Goal: Find specific page/section: Find specific page/section

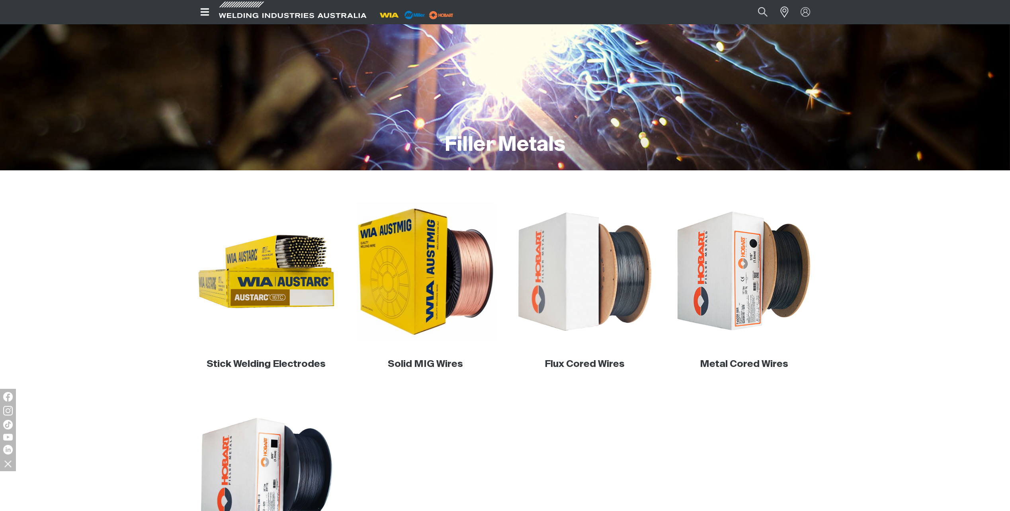
scroll to position [159, 0]
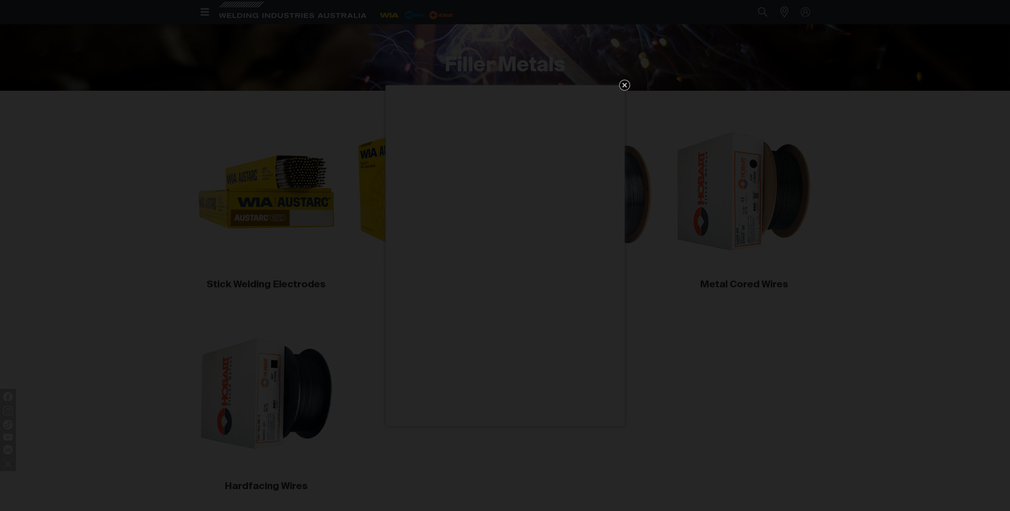
click at [620, 86] on icon "Get 5 WIA Welding Guides Free!" at bounding box center [625, 85] width 10 height 10
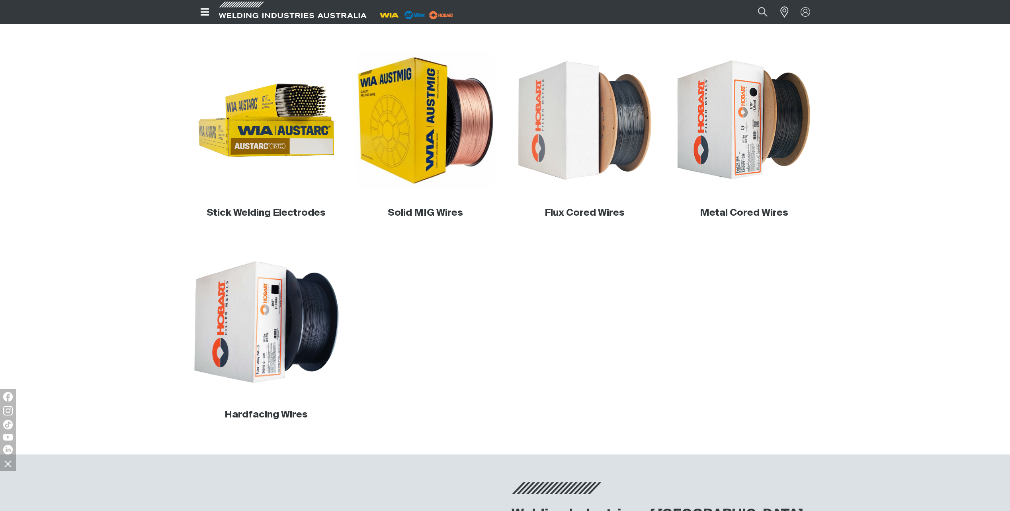
scroll to position [239, 0]
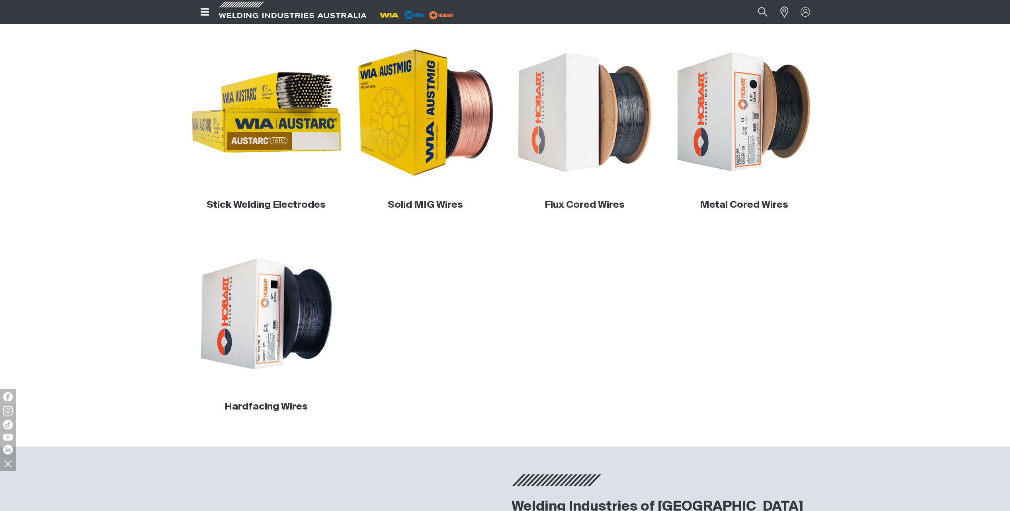
click at [271, 178] on img at bounding box center [266, 112] width 152 height 152
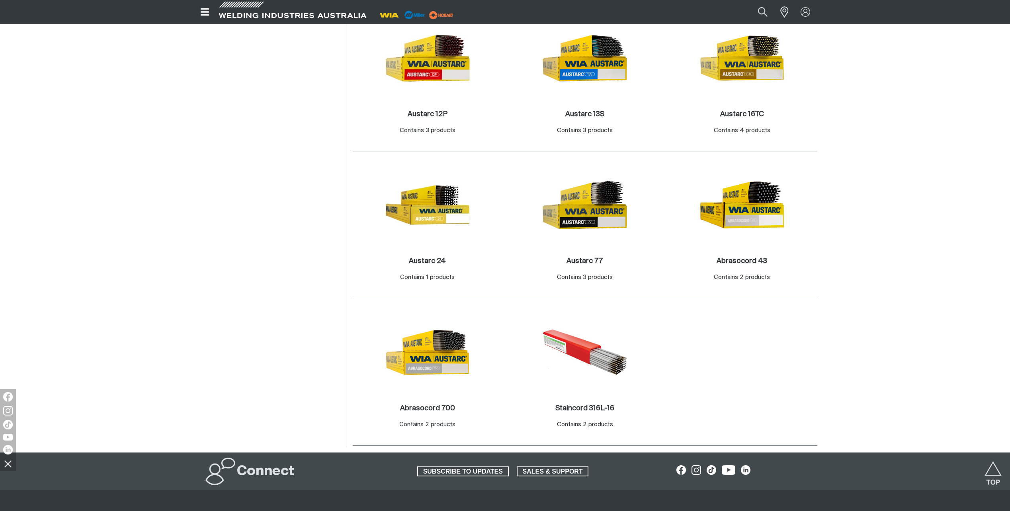
scroll to position [438, 0]
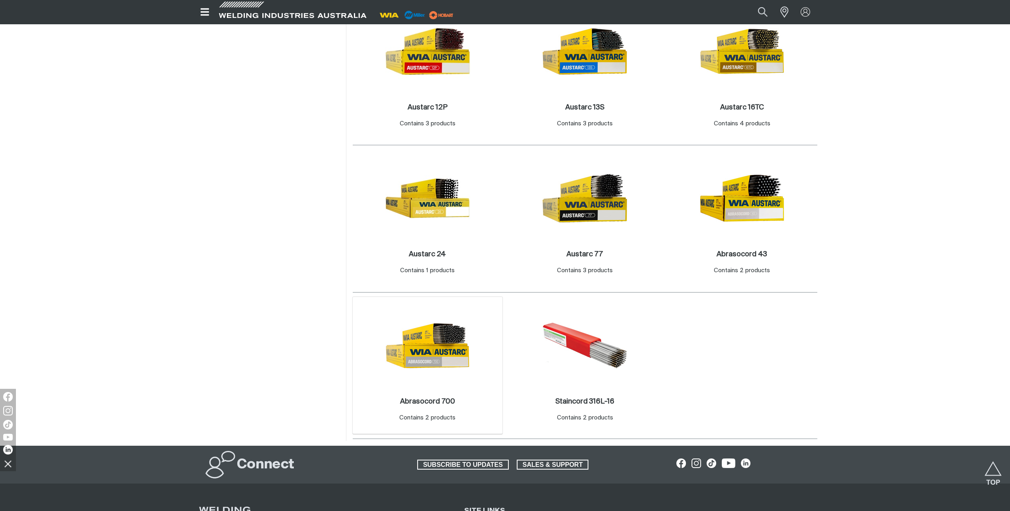
click at [434, 361] on img at bounding box center [427, 345] width 85 height 85
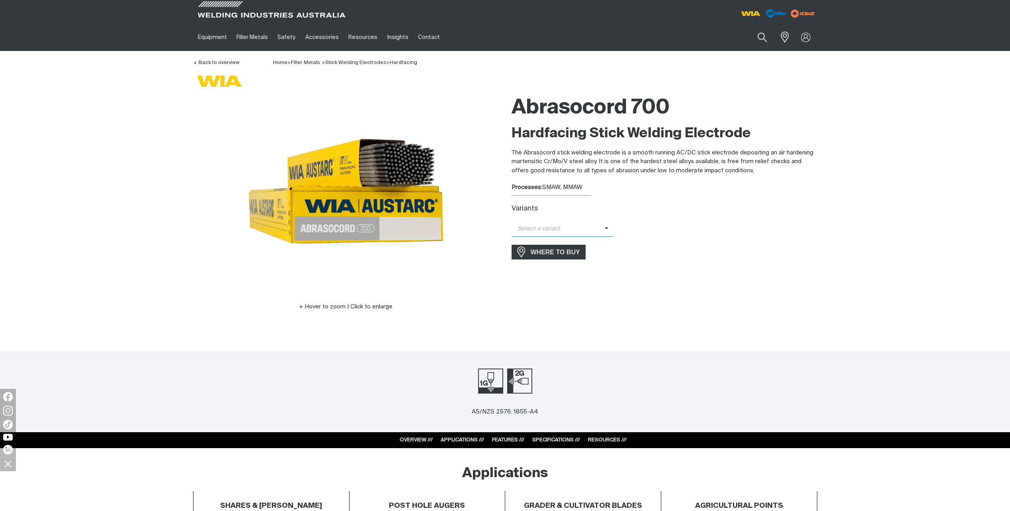
click at [605, 229] on icon at bounding box center [607, 228] width 4 height 6
click at [654, 227] on div "Select a variant Abrasocord 700 - 3.2mm Abrasocord 700 - 4.0mm" at bounding box center [665, 229] width 306 height 16
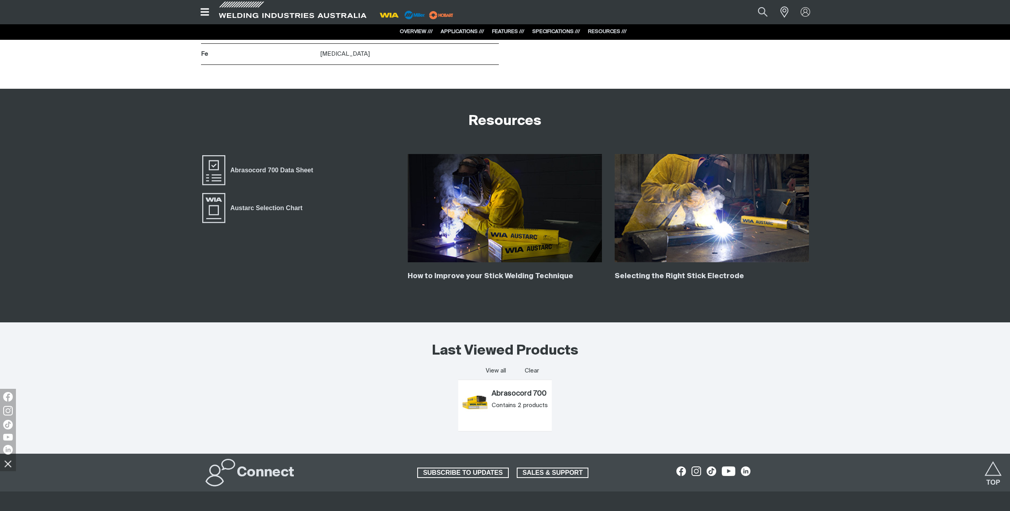
scroll to position [1314, 0]
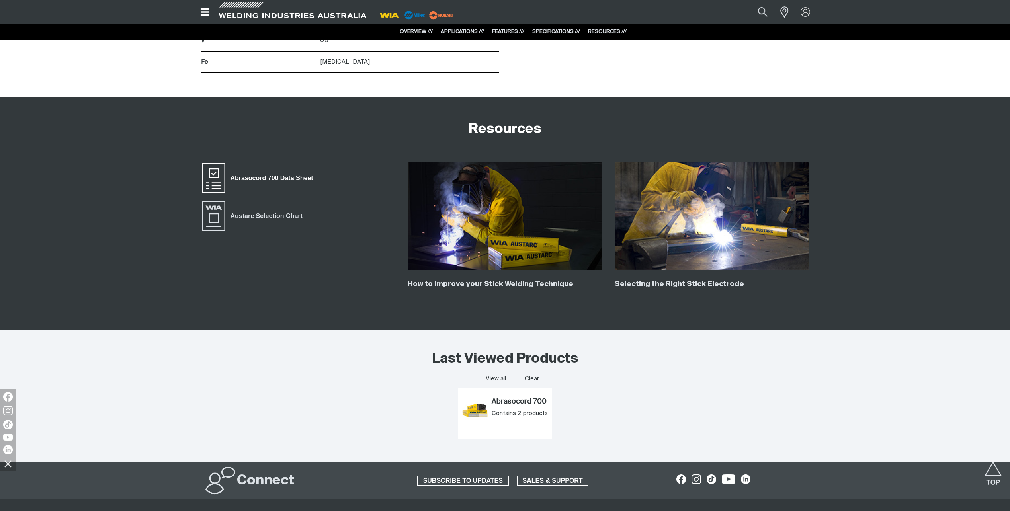
click at [284, 181] on span "Abrasocord 700 Data Sheet" at bounding box center [271, 178] width 93 height 10
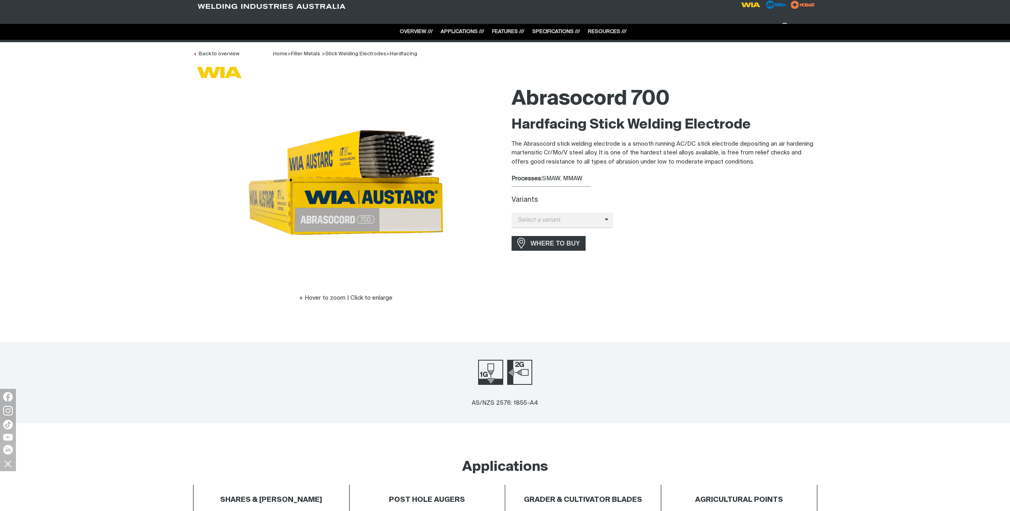
scroll to position [0, 0]
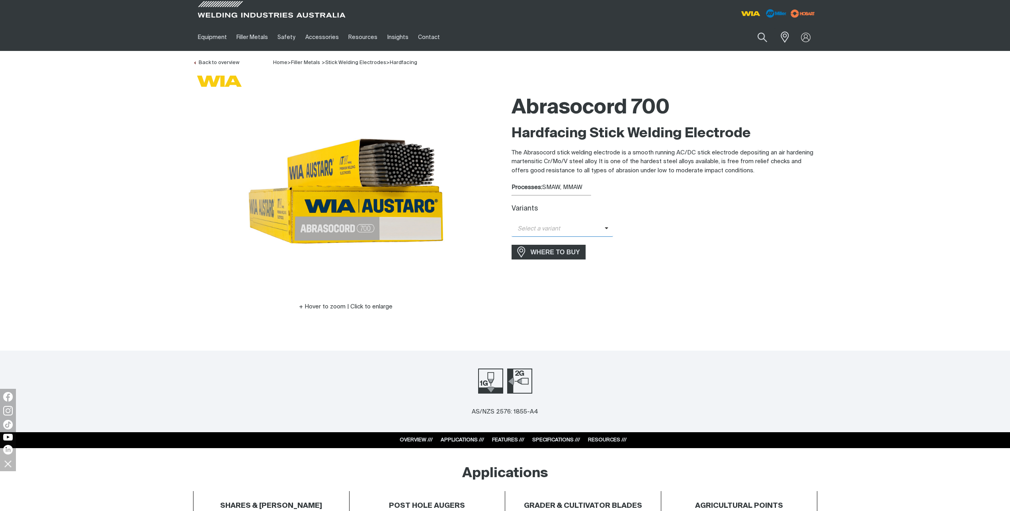
click at [578, 223] on span "Select a variant" at bounding box center [563, 229] width 102 height 16
click at [650, 224] on div "Select a variant Abrasocord 700 - 3.2mm Abrasocord 700 - 4.0mm" at bounding box center [665, 229] width 306 height 16
click at [549, 230] on span "Select a variant" at bounding box center [558, 229] width 93 height 9
drag, startPoint x: 555, startPoint y: 255, endPoint x: 558, endPoint y: 276, distance: 21.3
click at [558, 276] on div "Abrasocord 700 Hardfacing Stick Welding Electrode The Abrasocord stick welding …" at bounding box center [665, 212] width 306 height 243
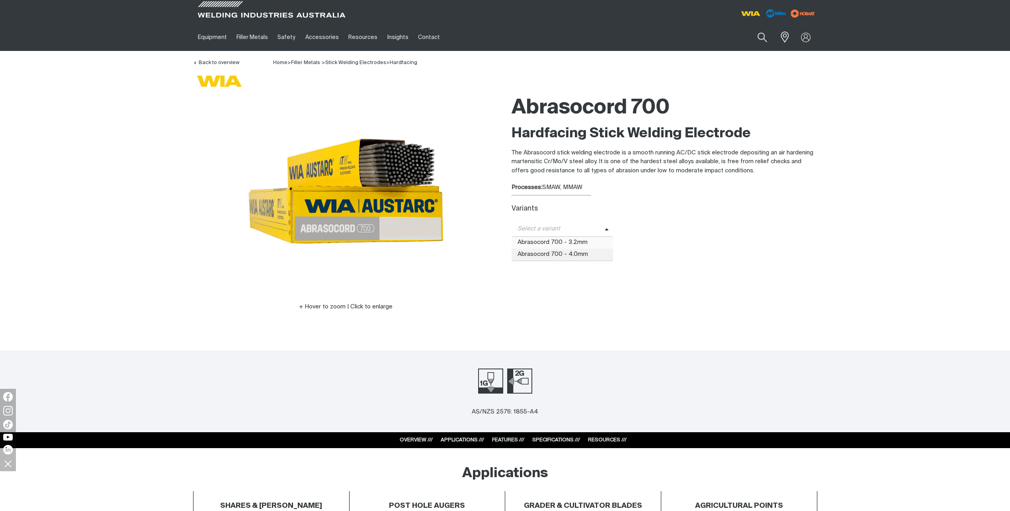
click at [553, 240] on span "Abrasocord 700 - 3.2mm" at bounding box center [563, 243] width 102 height 12
click at [562, 283] on span "WHERE TO BUY" at bounding box center [555, 284] width 60 height 13
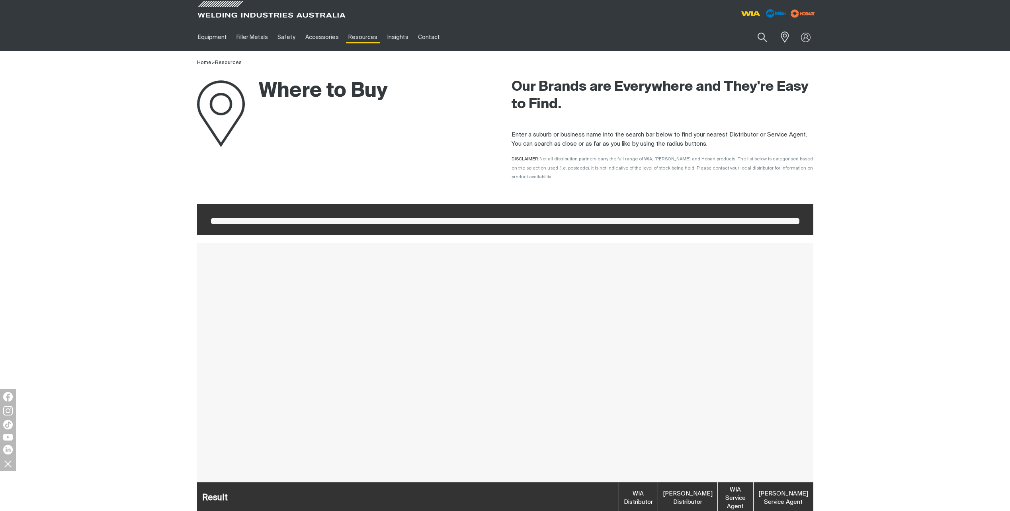
scroll to position [199, 0]
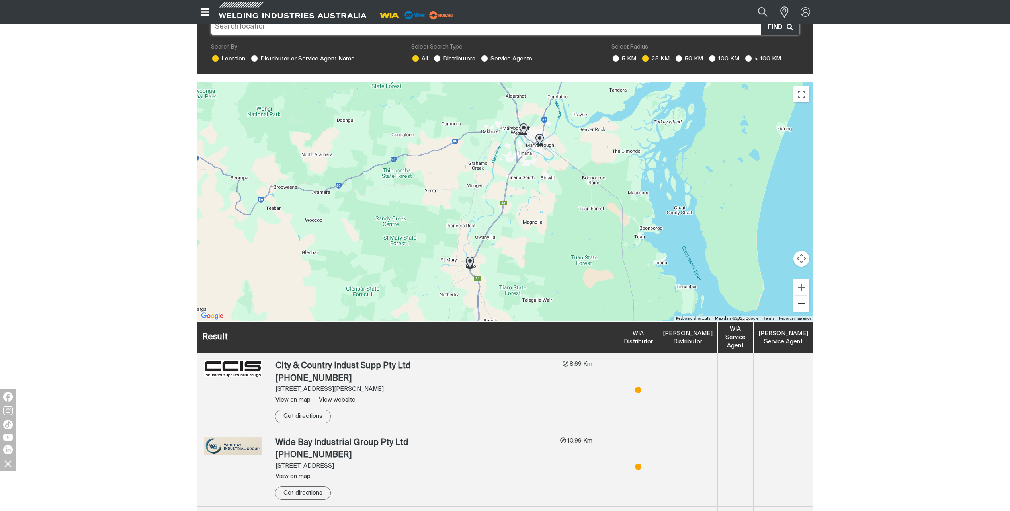
click at [803, 296] on button "Zoom out" at bounding box center [801, 304] width 16 height 16
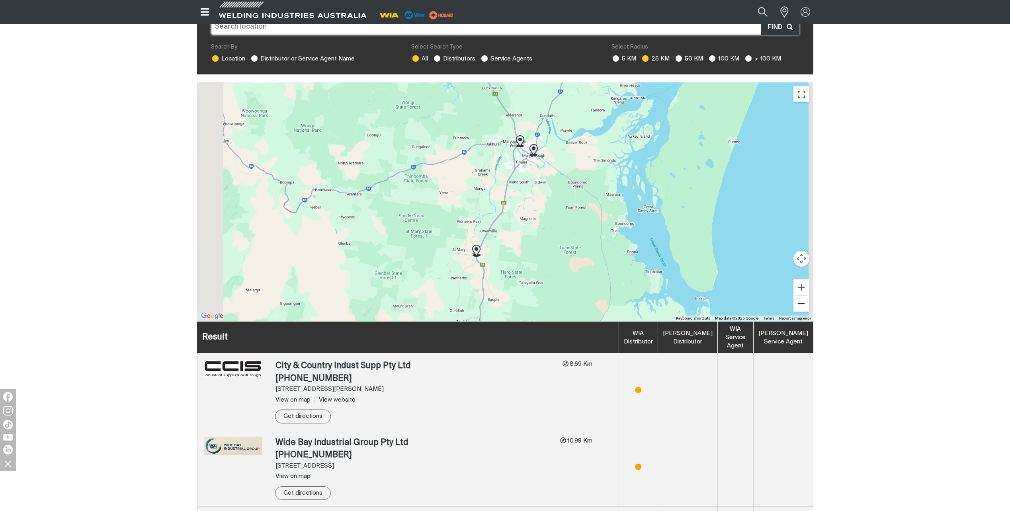
click at [803, 296] on button "Zoom out" at bounding box center [801, 304] width 16 height 16
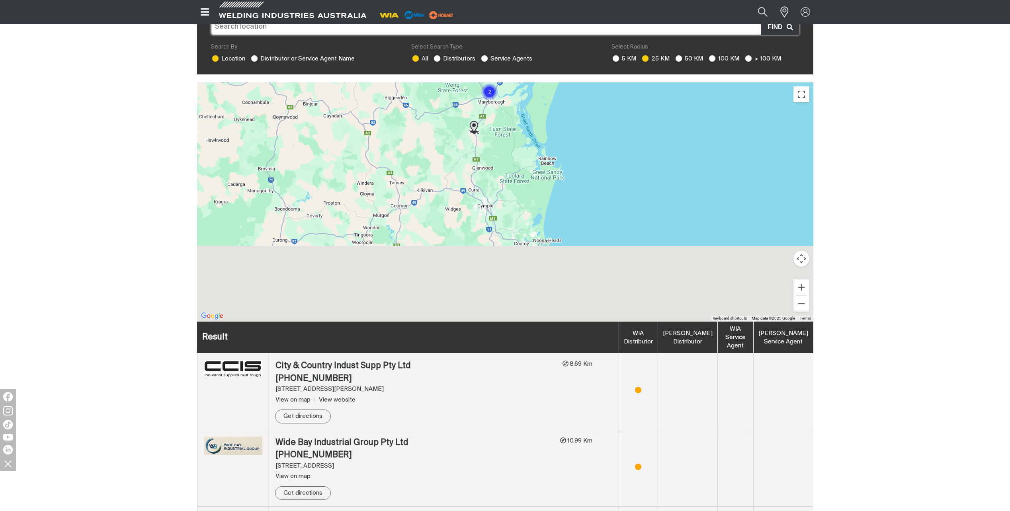
drag, startPoint x: 645, startPoint y: 281, endPoint x: 610, endPoint y: 134, distance: 150.5
click at [610, 135] on div "To navigate, press the arrow keys." at bounding box center [505, 201] width 616 height 239
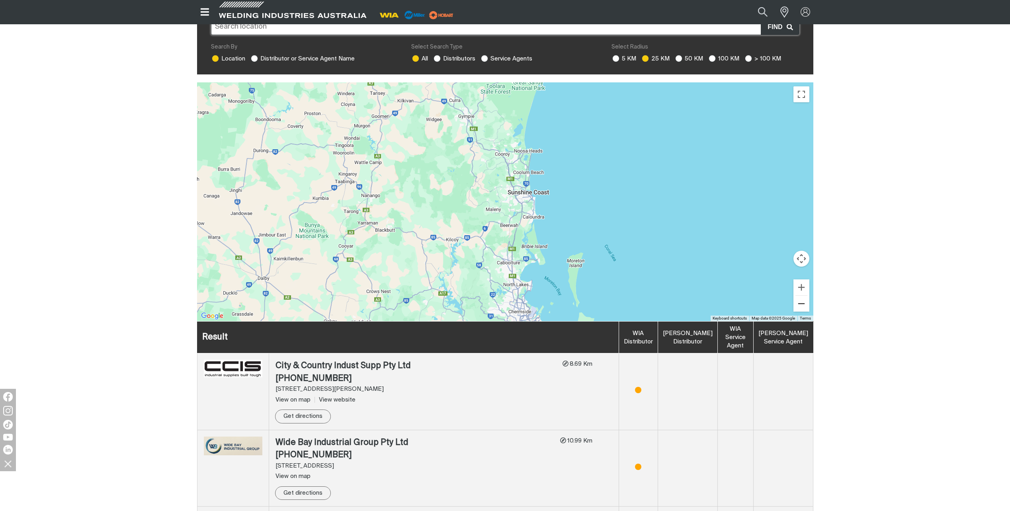
click at [800, 296] on button "Zoom out" at bounding box center [801, 304] width 16 height 16
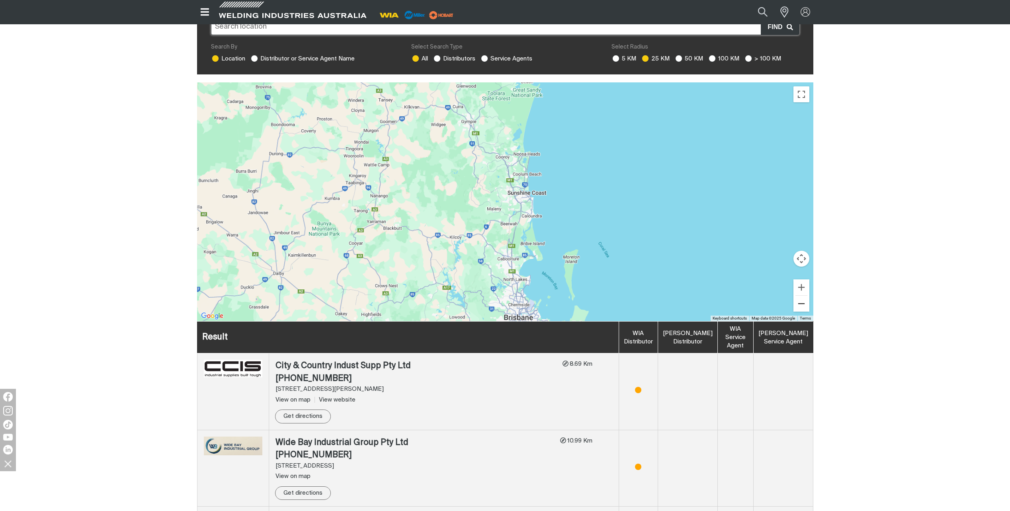
click at [800, 296] on button "Zoom out" at bounding box center [801, 304] width 16 height 16
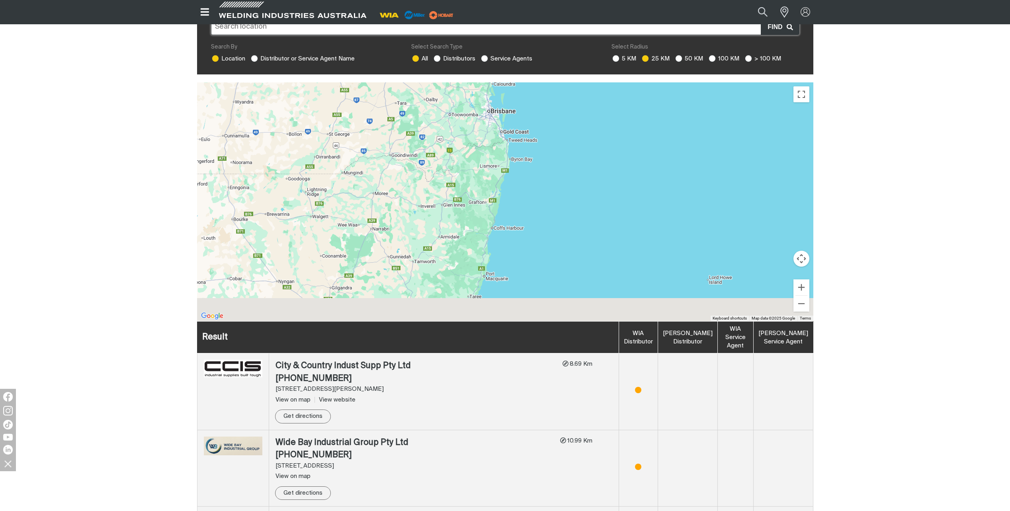
drag, startPoint x: 627, startPoint y: 275, endPoint x: 605, endPoint y: 84, distance: 191.9
click at [605, 114] on div "To navigate, press the arrow keys." at bounding box center [505, 201] width 616 height 239
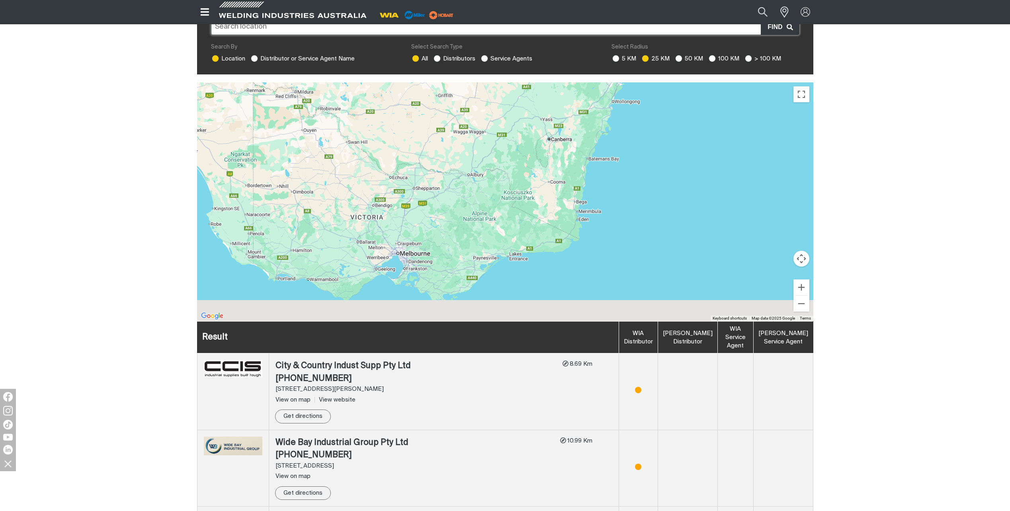
drag, startPoint x: 432, startPoint y: 231, endPoint x: 648, endPoint y: 92, distance: 257.0
click at [648, 92] on div "To navigate, press the arrow keys." at bounding box center [505, 201] width 616 height 239
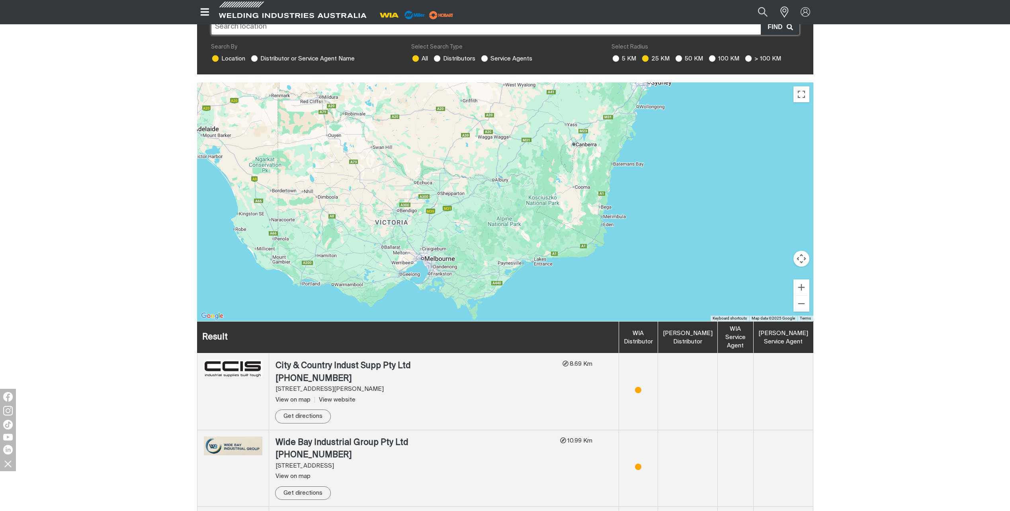
drag, startPoint x: 532, startPoint y: 175, endPoint x: 549, endPoint y: 178, distance: 16.9
click at [549, 178] on div "To navigate, press the arrow keys." at bounding box center [505, 201] width 616 height 239
click at [800, 279] on button "Zoom in" at bounding box center [801, 287] width 16 height 16
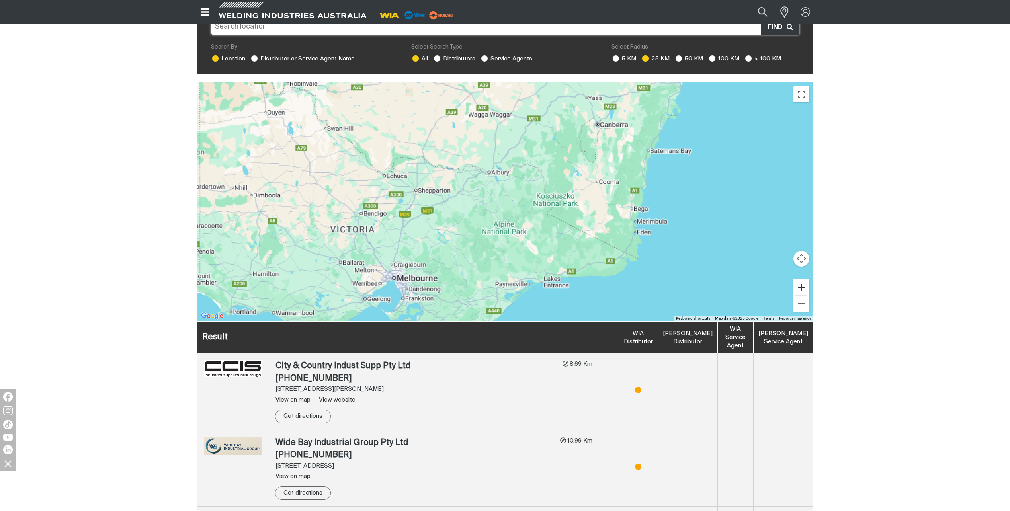
click at [799, 279] on button "Zoom in" at bounding box center [801, 287] width 16 height 16
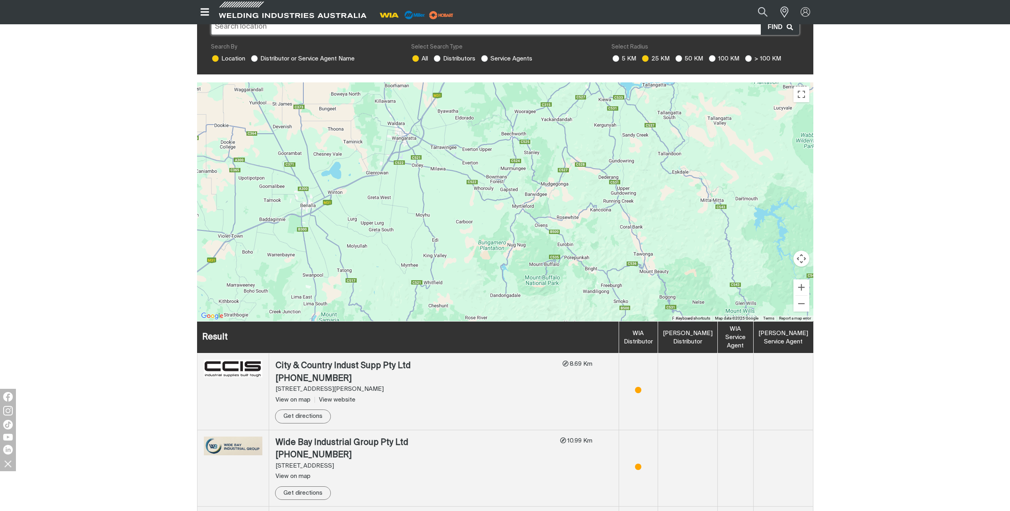
drag, startPoint x: 488, startPoint y: 184, endPoint x: 655, endPoint y: 192, distance: 166.6
click at [655, 192] on div "To navigate, press the arrow keys." at bounding box center [505, 201] width 616 height 239
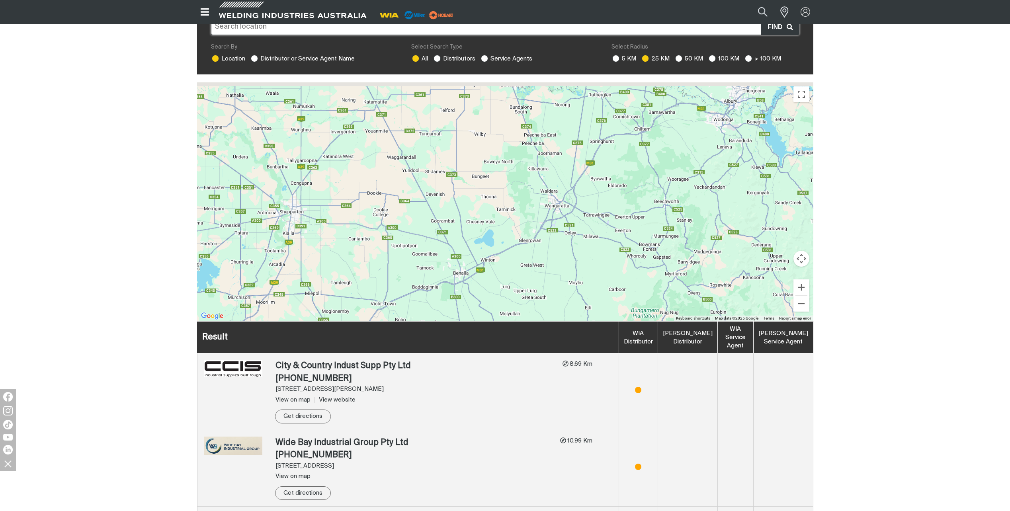
drag, startPoint x: 327, startPoint y: 158, endPoint x: 470, endPoint y: 227, distance: 158.1
click at [470, 227] on div "To navigate, press the arrow keys." at bounding box center [505, 201] width 616 height 239
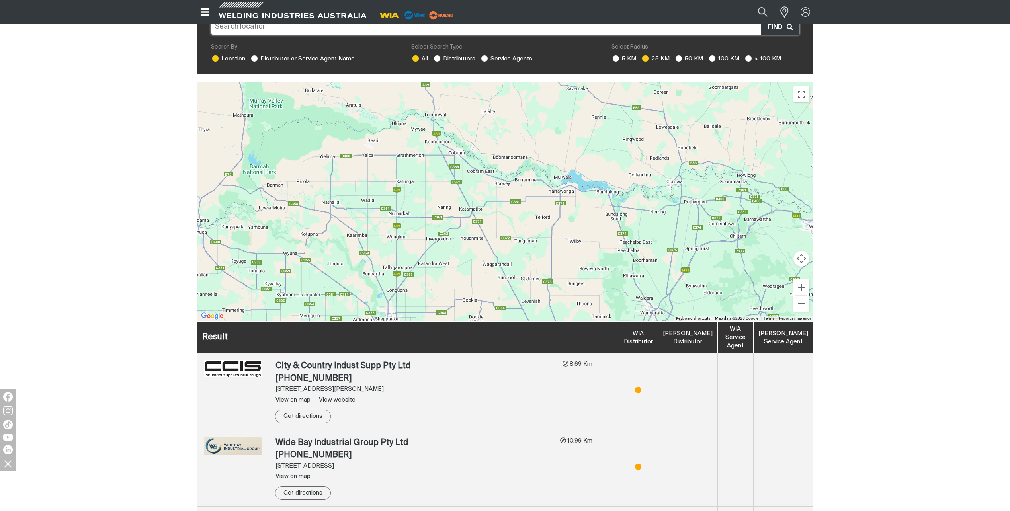
drag, startPoint x: 319, startPoint y: 139, endPoint x: 417, endPoint y: 248, distance: 146.0
click at [417, 248] on div "To navigate, press the arrow keys." at bounding box center [505, 201] width 616 height 239
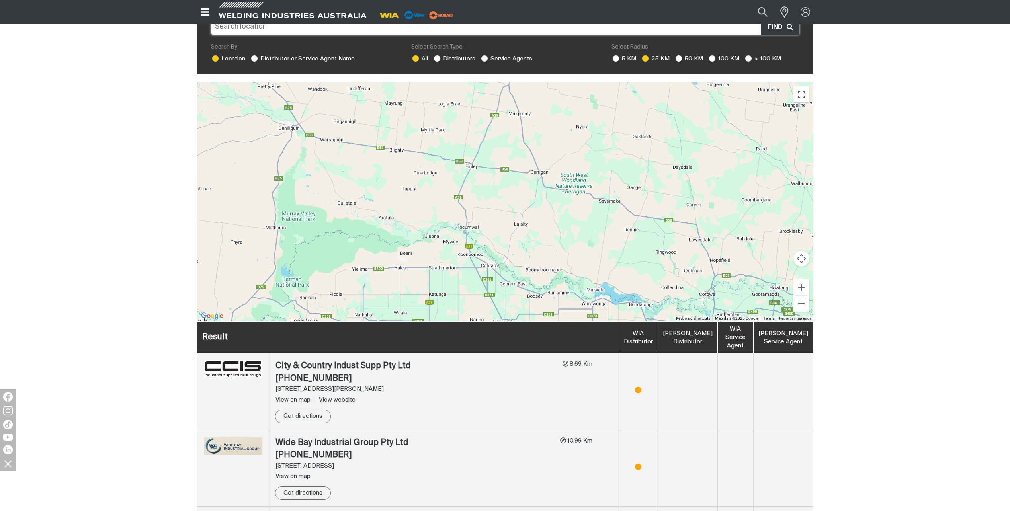
drag, startPoint x: 440, startPoint y: 176, endPoint x: 473, endPoint y: 294, distance: 123.1
click at [473, 294] on div "To navigate, press the arrow keys." at bounding box center [505, 201] width 616 height 239
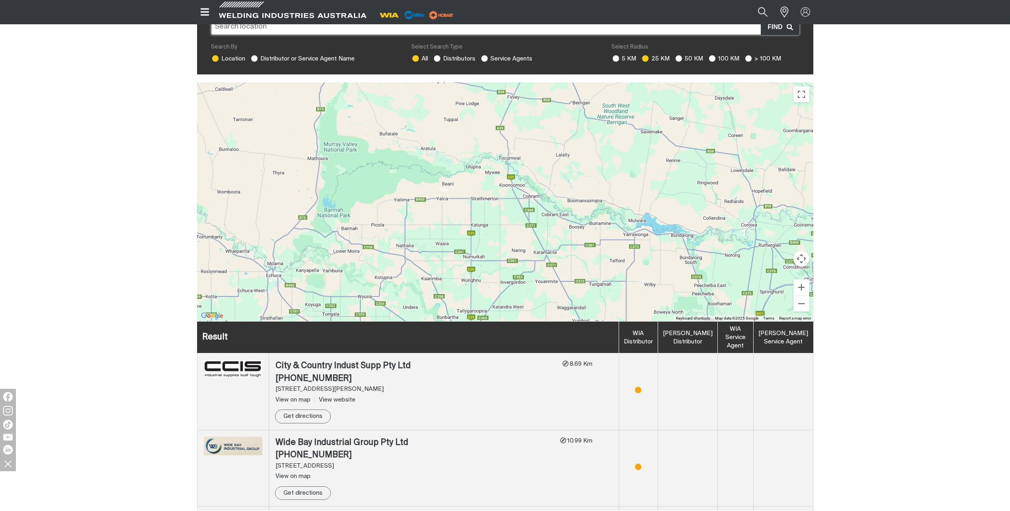
drag, startPoint x: 335, startPoint y: 147, endPoint x: 373, endPoint y: 88, distance: 70.5
click at [373, 88] on div "To navigate, press the arrow keys." at bounding box center [505, 201] width 616 height 239
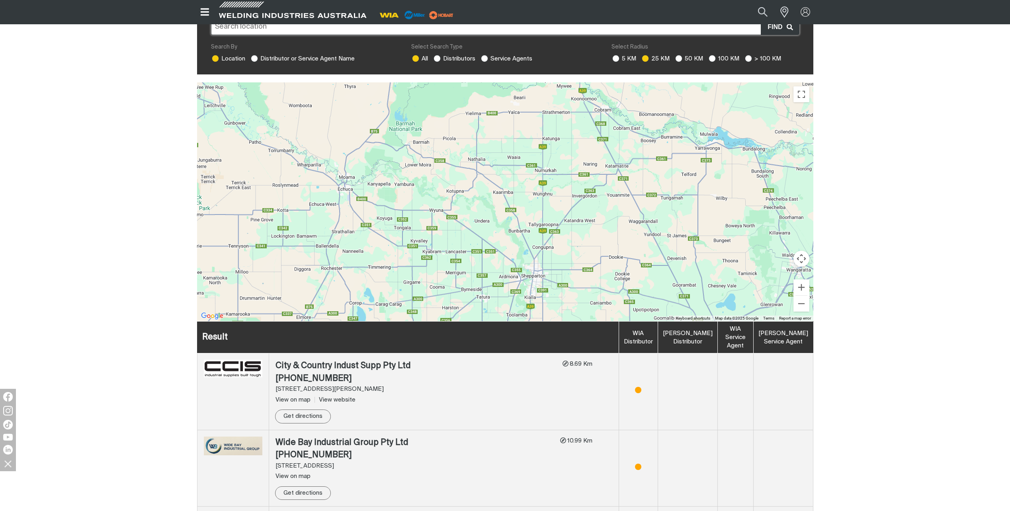
drag, startPoint x: 316, startPoint y: 217, endPoint x: 387, endPoint y: 131, distance: 111.4
click at [387, 131] on div "To navigate, press the arrow keys." at bounding box center [505, 201] width 616 height 239
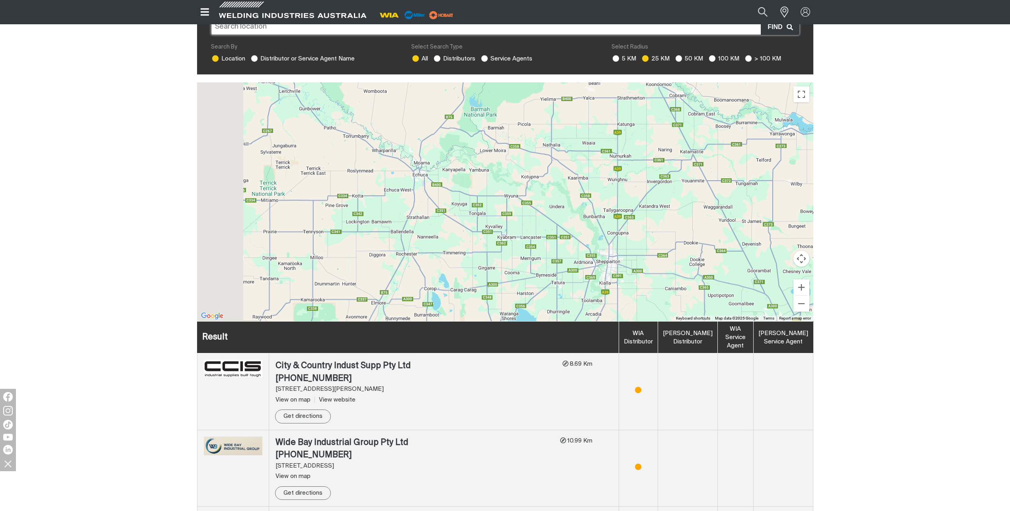
drag, startPoint x: 314, startPoint y: 166, endPoint x: 389, endPoint y: 152, distance: 76.8
click at [389, 152] on div "To navigate, press the arrow keys." at bounding box center [505, 201] width 616 height 239
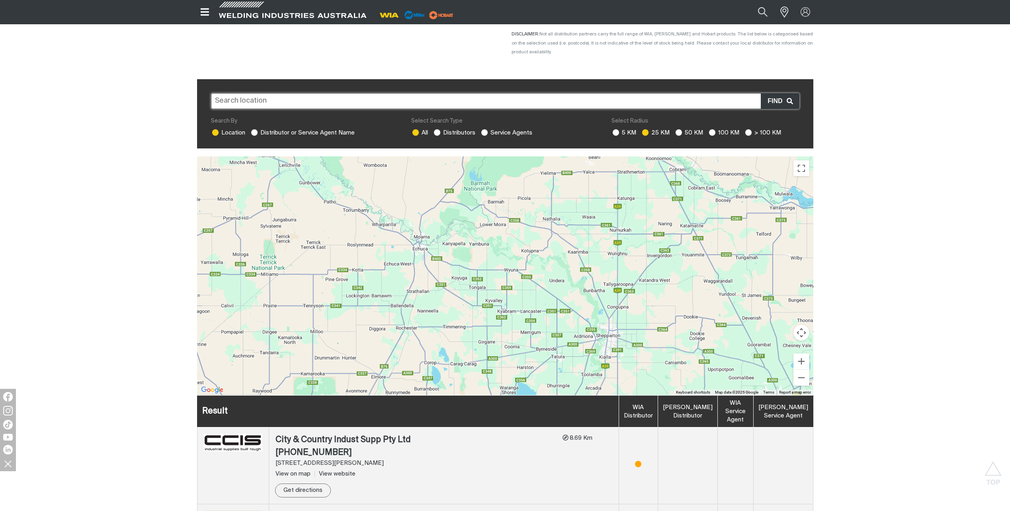
scroll to position [119, 0]
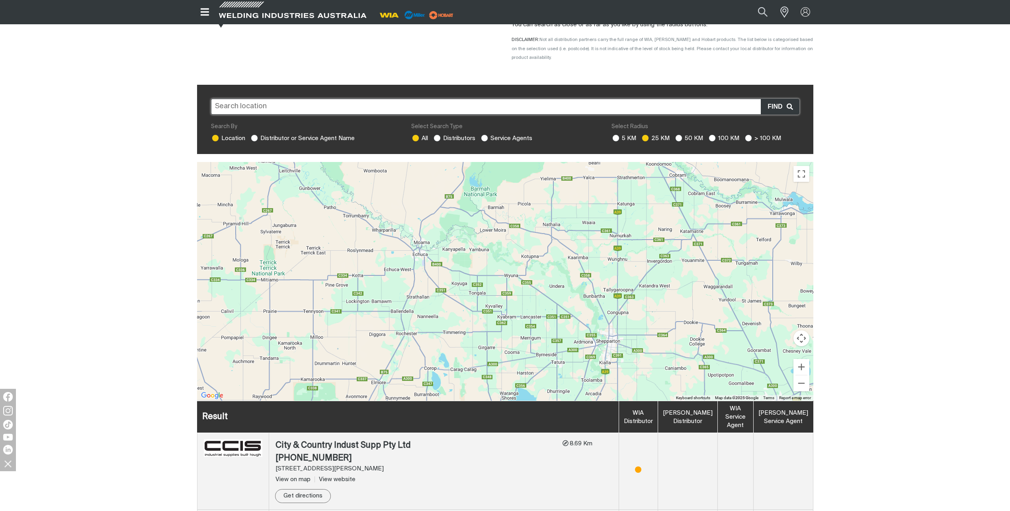
click at [273, 99] on input "text" at bounding box center [505, 107] width 588 height 16
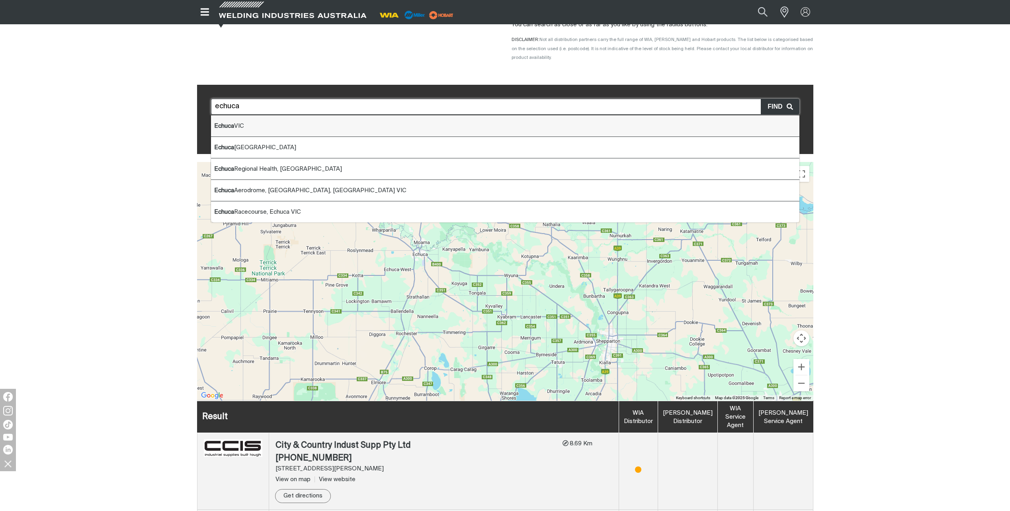
click at [286, 115] on li "Echuca VIC" at bounding box center [505, 125] width 588 height 21
type input "Echuca VIC"
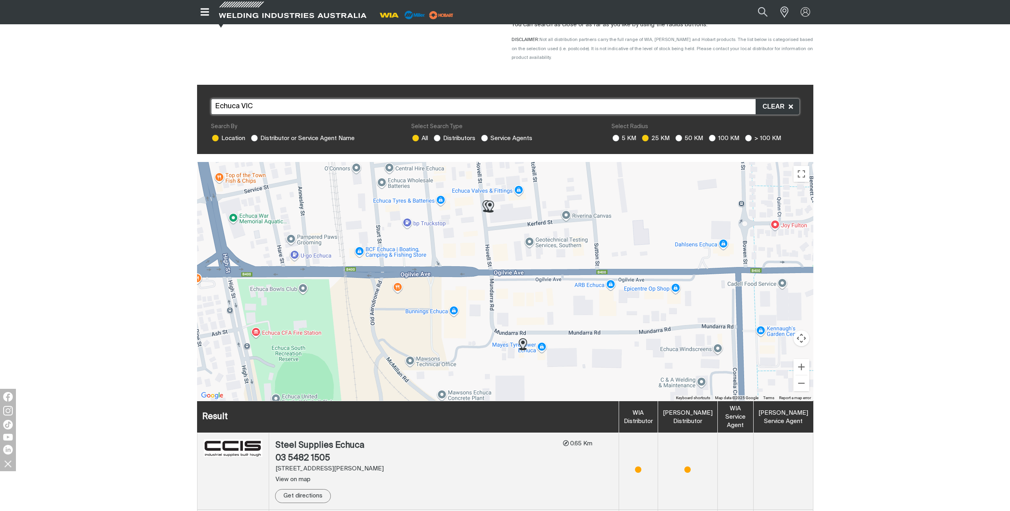
click at [524, 338] on img at bounding box center [523, 344] width 8 height 12
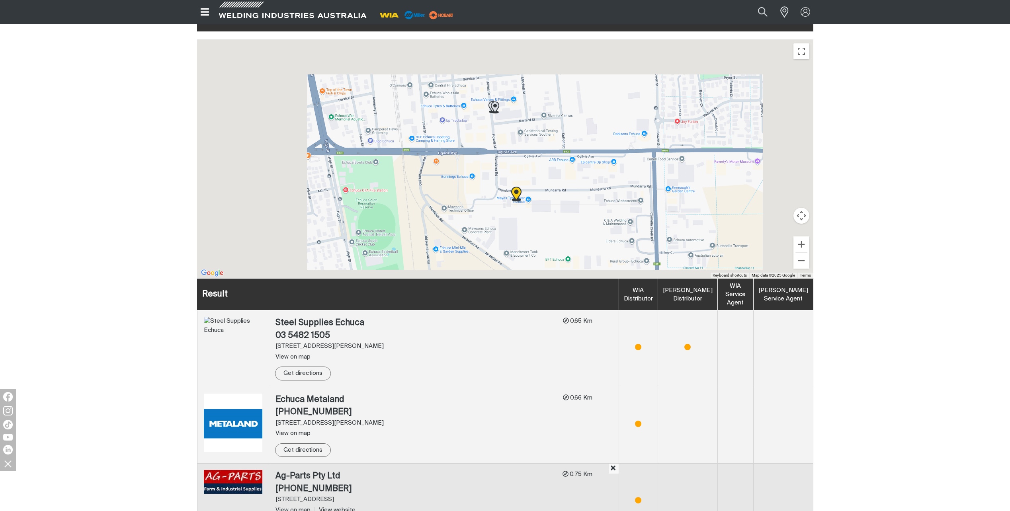
scroll to position [262, 0]
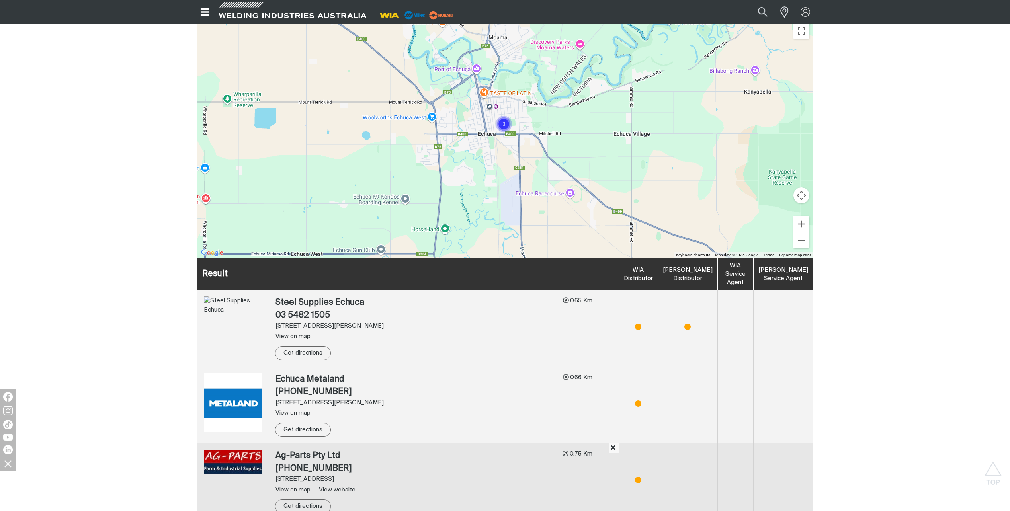
click at [252, 452] on img at bounding box center [233, 462] width 59 height 24
click at [251, 405] on img at bounding box center [233, 402] width 59 height 59
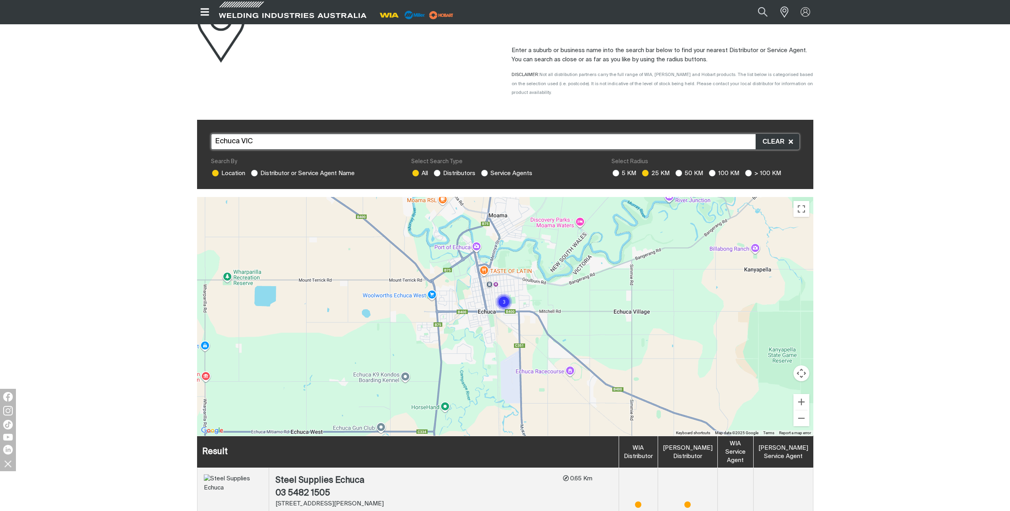
scroll to position [63, 0]
